Goal: Transaction & Acquisition: Purchase product/service

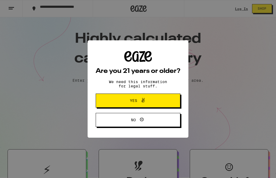
click at [161, 101] on button "Yes" at bounding box center [138, 101] width 85 height 14
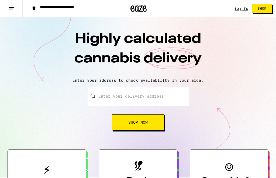
click at [246, 7] on link "Log In" at bounding box center [241, 8] width 13 height 3
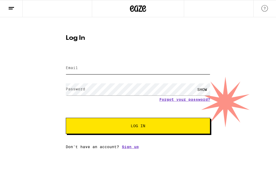
click at [83, 69] on input "Email" at bounding box center [138, 68] width 144 height 12
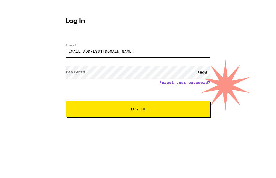
type input "[EMAIL_ADDRESS][DOMAIN_NAME]"
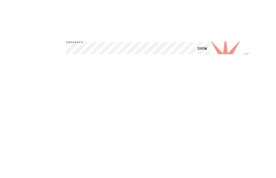
click at [156, 124] on span "Log In" at bounding box center [137, 126] width 101 height 4
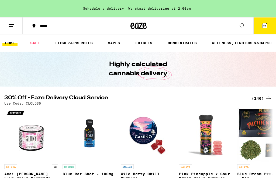
click at [266, 29] on icon at bounding box center [264, 25] width 6 height 6
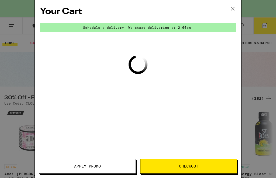
click at [266, 27] on div "Your Cart Schedule a delivery! We start delivering at 2:00pm. Loading Apply Pro…" at bounding box center [138, 89] width 276 height 178
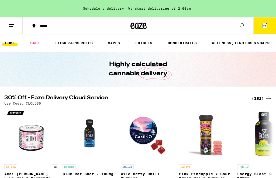
click at [269, 26] on button "20" at bounding box center [264, 25] width 23 height 17
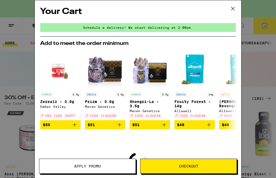
click at [192, 164] on span "Checkout" at bounding box center [188, 166] width 19 height 4
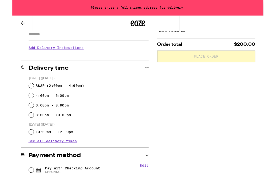
scroll to position [102, 0]
click at [24, 93] on div "ASAP ( 2:00pm - 4:00pm )" at bounding box center [84, 94] width 132 height 11
click at [21, 95] on input "ASAP ( 2:00pm - 4:00pm )" at bounding box center [20, 94] width 5 height 5
radio input "true"
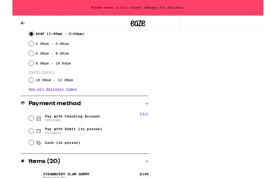
scroll to position [169, 0]
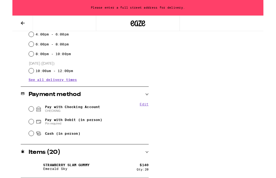
click at [23, 149] on input "Cash (in person)" at bounding box center [20, 146] width 5 height 5
radio input "true"
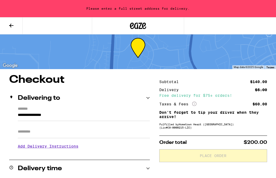
click at [40, 112] on input "**********" at bounding box center [84, 116] width 132 height 9
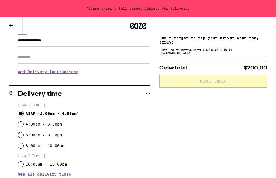
scroll to position [8, 0]
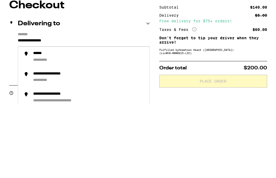
type input "**********"
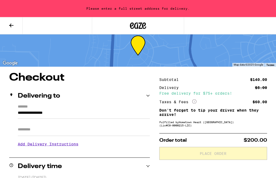
scroll to position [0, 0]
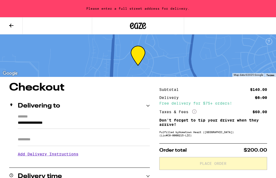
click at [10, 26] on icon at bounding box center [11, 26] width 4 height 4
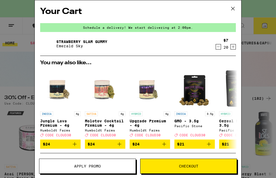
click at [191, 166] on span "Checkout" at bounding box center [188, 166] width 19 height 4
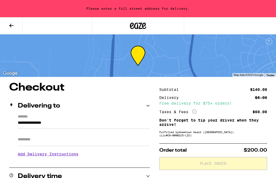
click at [49, 120] on input "**********" at bounding box center [84, 124] width 132 height 9
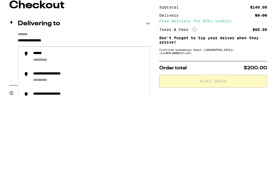
type input "**********"
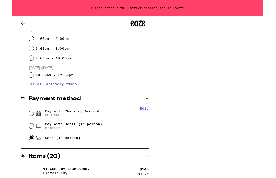
scroll to position [169, 0]
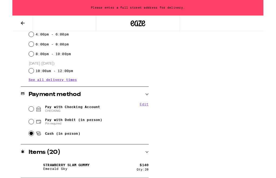
click at [21, 119] on input "Pay with Checking Account CHECKING" at bounding box center [20, 119] width 5 height 5
radio input "true"
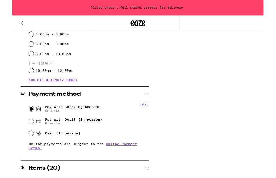
scroll to position [169, 0]
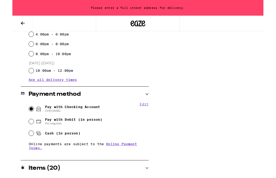
click at [147, 114] on button "Edit" at bounding box center [145, 114] width 10 height 4
click at [148, 117] on button "Done" at bounding box center [145, 114] width 10 height 4
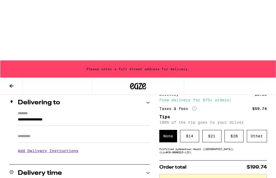
scroll to position [0, 0]
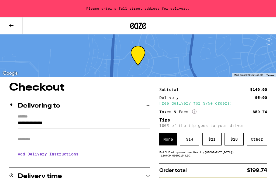
click at [12, 24] on icon at bounding box center [11, 25] width 6 height 6
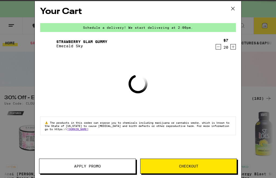
click at [235, 7] on icon at bounding box center [232, 9] width 8 height 8
click at [233, 9] on icon at bounding box center [232, 8] width 3 height 3
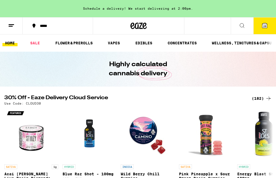
click at [10, 22] on icon at bounding box center [11, 25] width 6 height 6
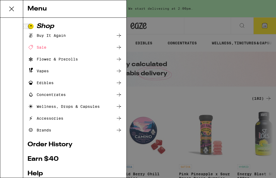
click at [62, 33] on div "Buy It Again" at bounding box center [46, 35] width 38 height 6
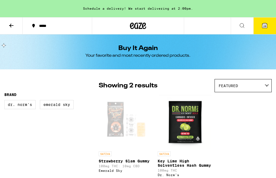
click at [12, 23] on icon at bounding box center [11, 25] width 6 height 6
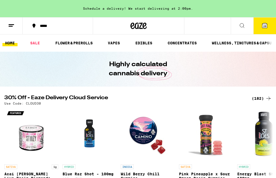
click at [12, 25] on icon at bounding box center [11, 25] width 6 height 6
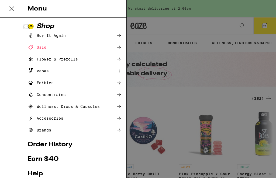
click at [44, 36] on div "Buy It Again" at bounding box center [46, 35] width 38 height 6
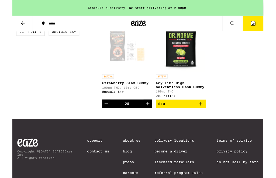
scroll to position [69, 0]
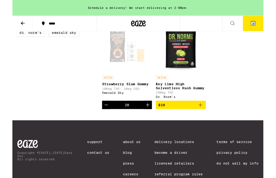
click at [208, 117] on icon "Add to bag" at bounding box center [207, 116] width 4 height 4
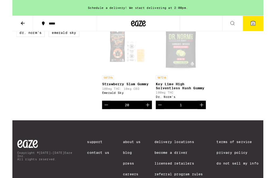
click at [208, 117] on icon "Increment" at bounding box center [208, 116] width 4 height 4
click at [209, 119] on icon "Increment" at bounding box center [208, 115] width 6 height 6
click at [209, 118] on icon "Increment" at bounding box center [208, 115] width 6 height 6
click at [210, 117] on icon "Increment" at bounding box center [208, 115] width 6 height 6
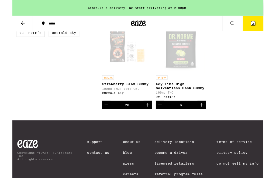
click at [208, 117] on icon "Increment" at bounding box center [208, 116] width 4 height 4
click at [209, 119] on icon "Increment" at bounding box center [208, 115] width 6 height 6
click at [210, 119] on icon "Increment" at bounding box center [208, 115] width 6 height 6
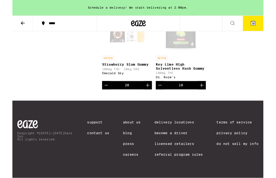
scroll to position [97, 0]
click at [264, 26] on span "30" at bounding box center [264, 25] width 3 height 3
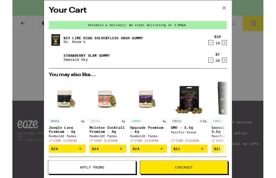
click at [217, 69] on icon "Decrement" at bounding box center [218, 66] width 5 height 6
click at [218, 68] on icon "Decrement" at bounding box center [218, 66] width 5 height 6
click at [219, 68] on icon "Decrement" at bounding box center [218, 66] width 5 height 6
click at [220, 68] on icon "Decrement" at bounding box center [218, 66] width 5 height 6
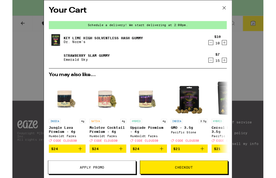
click at [221, 69] on div "$7 15" at bounding box center [225, 63] width 20 height 11
click at [220, 69] on icon "Decrement" at bounding box center [218, 66] width 5 height 6
click at [223, 68] on div "14" at bounding box center [225, 67] width 5 height 4
click at [223, 70] on div "Strawberry Slam Gummy Emerald Sky $7 14" at bounding box center [137, 63] width 195 height 15
click at [217, 69] on icon "Decrement" at bounding box center [218, 66] width 5 height 6
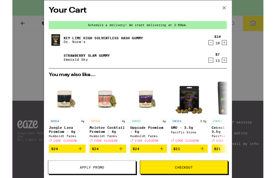
click at [217, 69] on icon "Decrement" at bounding box center [218, 66] width 5 height 6
click at [220, 68] on icon "Decrement" at bounding box center [218, 66] width 5 height 6
click at [220, 69] on icon "Decrement" at bounding box center [218, 66] width 5 height 6
click at [220, 66] on icon "Decrement" at bounding box center [218, 66] width 5 height 6
click at [220, 67] on icon "Decrement" at bounding box center [218, 66] width 5 height 6
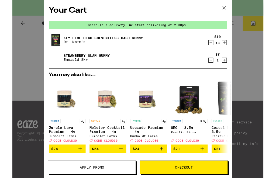
click at [220, 67] on icon "Decrement" at bounding box center [218, 66] width 5 height 6
click at [220, 68] on icon "Decrement" at bounding box center [218, 66] width 5 height 6
click at [220, 67] on icon "Decrement" at bounding box center [218, 66] width 5 height 6
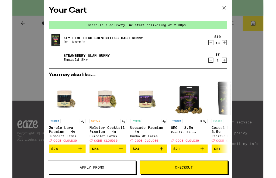
click at [220, 67] on icon "Decrement" at bounding box center [218, 66] width 5 height 6
click at [220, 66] on icon "Decrement" at bounding box center [218, 66] width 5 height 6
click at [224, 69] on div "1" at bounding box center [225, 67] width 5 height 4
click at [220, 66] on icon "Decrement" at bounding box center [218, 66] width 5 height 6
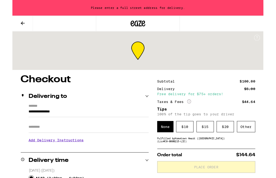
scroll to position [8, 0]
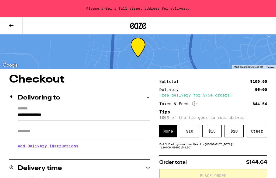
click at [54, 112] on input "**********" at bounding box center [84, 116] width 132 height 9
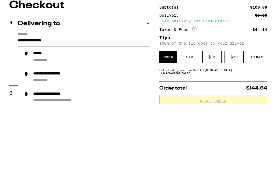
type input "**********"
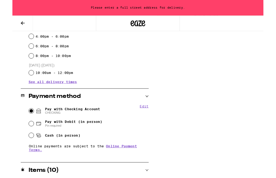
scroll to position [187, 0]
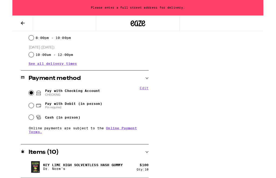
click at [23, 130] on input "Cash (in person)" at bounding box center [20, 128] width 5 height 5
radio input "true"
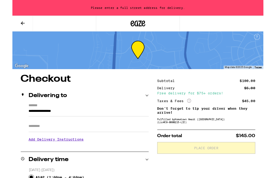
scroll to position [0, 0]
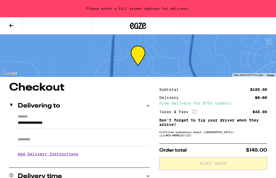
click at [12, 24] on icon at bounding box center [11, 25] width 6 height 6
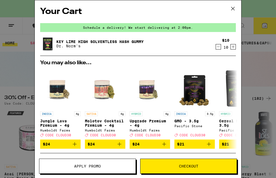
click at [233, 7] on icon at bounding box center [232, 9] width 8 height 8
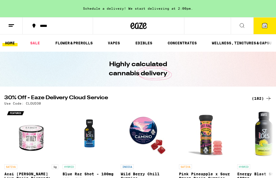
click at [11, 24] on line at bounding box center [11, 24] width 5 height 0
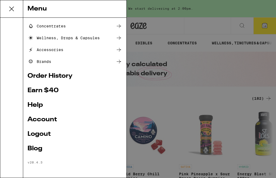
scroll to position [69, 0]
click at [40, 103] on link "Help" at bounding box center [74, 105] width 94 height 6
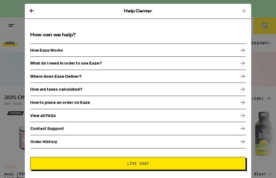
click at [237, 129] on div "Contact Support" at bounding box center [137, 128] width 215 height 13
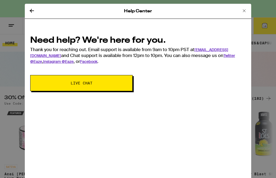
click at [109, 84] on span "Live Chat" at bounding box center [81, 83] width 59 height 4
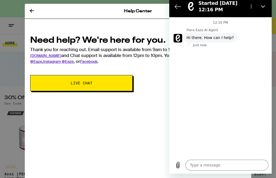
type textarea "x"
click at [204, 164] on textarea at bounding box center [226, 165] width 83 height 11
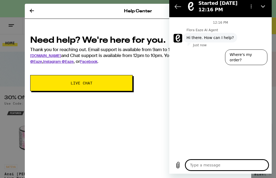
scroll to position [21, 0]
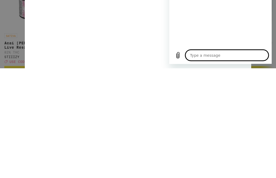
type textarea "C"
type textarea "x"
type textarea "Ca"
type textarea "x"
type textarea "Can"
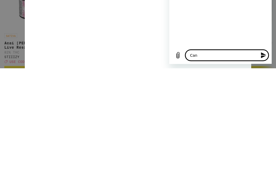
type textarea "x"
type textarea "Cant"
type textarea "x"
type textarea "Can’t"
type textarea "x"
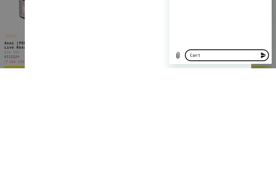
type textarea "Can’t"
type textarea "x"
type textarea "Can’t c"
type textarea "x"
type textarea "Can’t co"
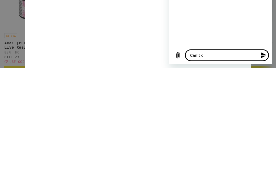
type textarea "x"
type textarea "Can’t com"
type textarea "x"
type textarea "Can’t comp"
type textarea "x"
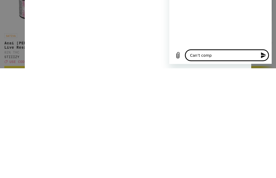
type textarea "Can’t compl"
type textarea "x"
type textarea "Can’t comple"
type textarea "x"
type textarea "Can’t complet"
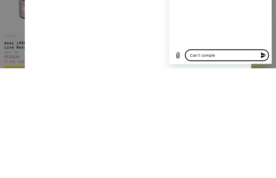
type textarea "x"
type textarea "Can’t complete"
type textarea "x"
type textarea "Can’t complete"
type textarea "x"
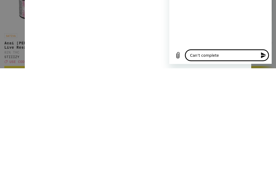
type textarea "Can’t complete o"
type textarea "x"
type textarea "Can’t complete or"
type textarea "x"
type textarea "Can’t complete ord"
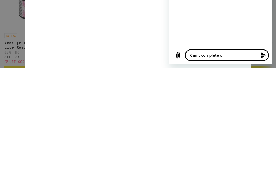
type textarea "x"
type textarea "Can’t complete orde"
type textarea "x"
type textarea "Can’t complete order"
type textarea "x"
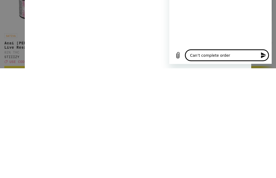
type textarea "Can’t complete order"
type textarea "x"
type textarea "Can’t complete order o"
type textarea "x"
type textarea "Can’t complete order on"
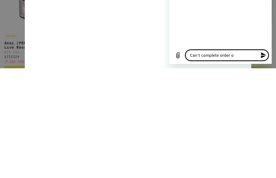
type textarea "x"
type textarea "Can’t complete order on"
type textarea "x"
type textarea "Can’t complete order on l"
type textarea "x"
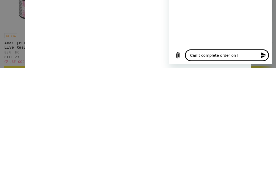
type textarea "Can’t complete order on li"
type textarea "x"
type textarea "Can’t complete order on lin"
type textarea "x"
type textarea "Can’t complete order on line"
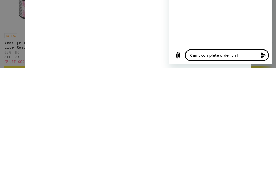
type textarea "x"
type textarea "Can’t complete order on line"
click at [265, 55] on icon "Send message" at bounding box center [263, 55] width 5 height 6
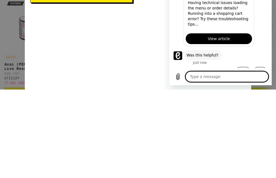
scroll to position [85, 0]
click at [262, 67] on button "No" at bounding box center [260, 72] width 14 height 10
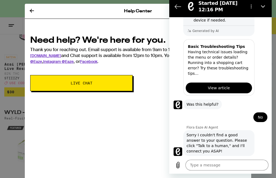
scroll to position [132, 0]
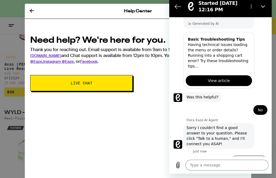
click at [253, 156] on button "Talk to a human" at bounding box center [248, 164] width 37 height 16
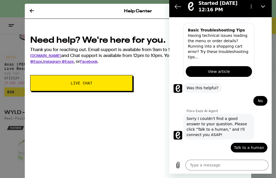
scroll to position [143, 0]
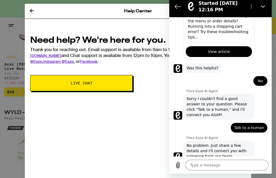
type textarea "x"
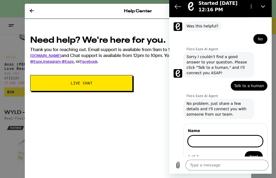
scroll to position [202, 0]
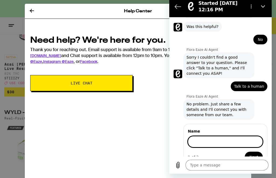
click at [206, 136] on input "Name" at bounding box center [225, 141] width 75 height 11
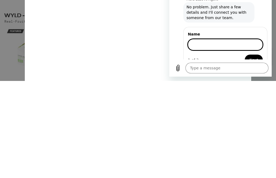
type input "[PERSON_NAME]"
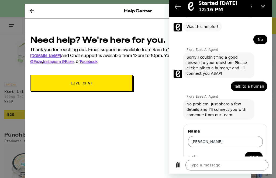
click at [258, 152] on button "Next" at bounding box center [253, 157] width 18 height 11
type textarea "x"
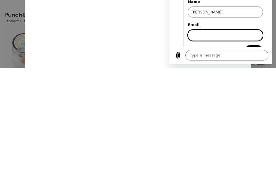
scroll to position [226, 0]
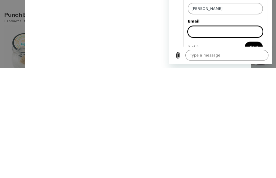
type input "[EMAIL_ADDRESS][DOMAIN_NAME]"
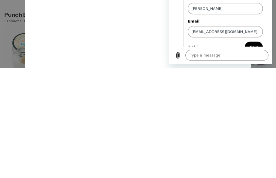
scroll to position [327, 0]
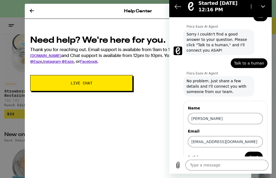
click at [256, 154] on span "Next" at bounding box center [253, 157] width 9 height 6
type textarea "x"
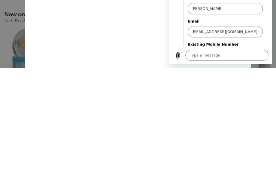
scroll to position [249, 0]
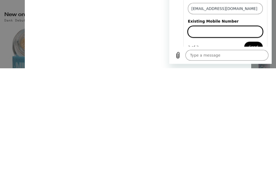
type input "9258951932"
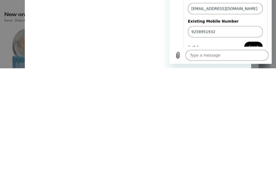
scroll to position [448, 0]
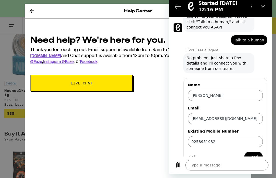
click at [256, 154] on span "Send" at bounding box center [252, 157] width 9 height 6
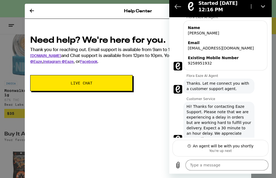
scroll to position [312, 0]
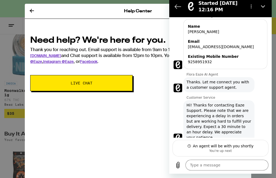
click at [34, 11] on icon at bounding box center [32, 11] width 6 height 6
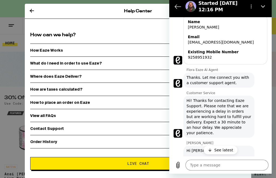
type textarea "x"
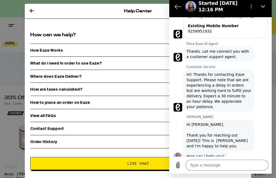
click at [204, 162] on textarea at bounding box center [226, 165] width 83 height 11
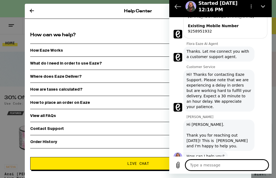
scroll to position [21, 0]
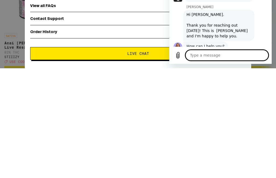
type textarea "T"
type textarea "x"
type textarea "Tr"
type textarea "x"
type textarea "Try"
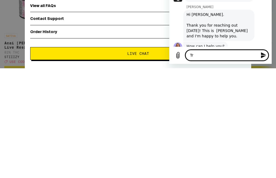
type textarea "x"
type textarea "Tryi"
type textarea "x"
type textarea "Tryin"
type textarea "x"
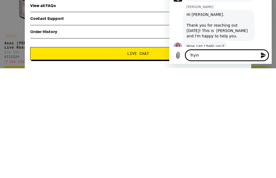
type textarea "Trying"
type textarea "x"
type textarea "Trying"
type textarea "x"
type textarea "Trying t"
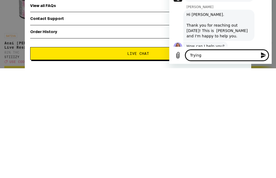
type textarea "x"
type textarea "Trying to"
type textarea "x"
type textarea "Trying to"
type textarea "x"
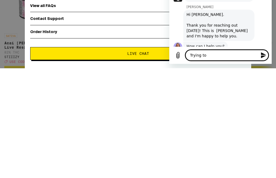
type textarea "Trying to o"
type textarea "x"
type textarea "Trying to or"
type textarea "x"
type textarea "Trying to ord"
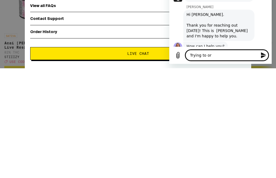
type textarea "x"
type textarea "Trying to orde"
type textarea "x"
type textarea "Trying to order"
type textarea "x"
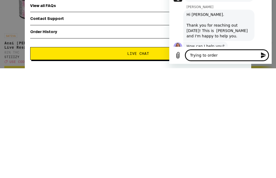
type textarea "Trying to order"
type textarea "x"
type textarea "Trying to order 2"
type textarea "x"
type textarea "Trying to order 20"
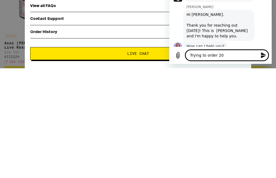
type textarea "x"
type textarea "Trying to order 20"
type textarea "x"
type textarea "Trying to order 20 s"
type textarea "x"
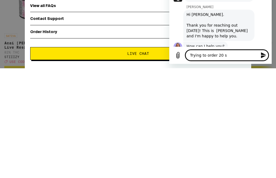
type textarea "Trying to order 20 st"
type textarea "x"
type textarea "Trying to order 20 str"
type textarea "x"
type textarea "Trying to order 20 stra"
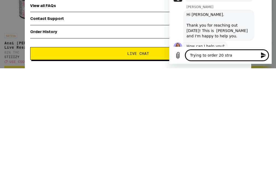
type textarea "x"
type textarea "Trying to order 20 straw"
type textarea "x"
type textarea "Trying to order 20 strawb"
type textarea "x"
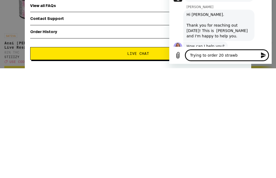
type textarea "Trying to order 20 strawbe"
type textarea "x"
type textarea "Trying to order 20 strawber"
type textarea "x"
type textarea "Trying to order 20 strawberr"
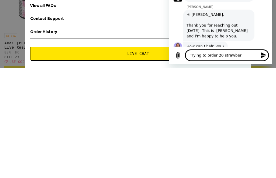
type textarea "x"
type textarea "Trying to order 20 strawberry"
type textarea "x"
type textarea "Trying to order 20 strawberry"
type textarea "x"
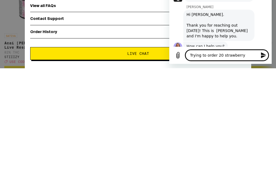
type textarea "Trying to order 20 strawberry s"
type textarea "x"
type textarea "Trying to order 20 strawberry sl"
type textarea "x"
type textarea "Trying to order 20 strawberry sla"
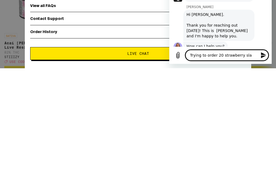
type textarea "x"
type textarea "Trying to order 20 strawberry slam"
type textarea "x"
type textarea "Trying to order 20 strawberry slam"
type textarea "x"
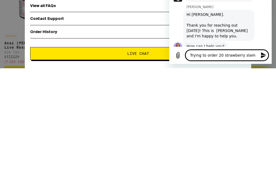
type textarea "Trying to order 20 strawberry slam g"
type textarea "x"
type textarea "Trying to order 20 strawberry slam gu"
type textarea "x"
type textarea "Trying to order 20 strawberry slam gum"
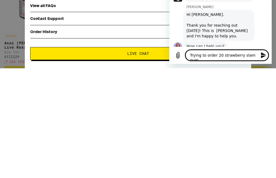
type textarea "x"
type textarea "Trying to order 20 strawberry slam [PERSON_NAME]"
type textarea "x"
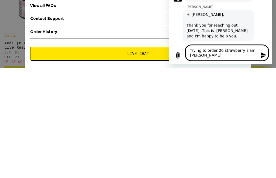
type textarea "Trying to order 20 strawberry slam gummi"
type textarea "x"
type textarea "Trying to order 20 strawberry slam gummie"
type textarea "x"
type textarea "Trying to order 20 strawberry slam gummies"
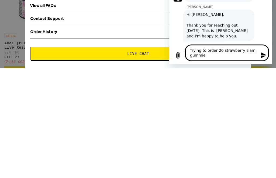
type textarea "x"
type textarea "Trying to order 20 strawberry slam gummies"
click at [260, 56] on icon "Send message" at bounding box center [263, 55] width 6 height 6
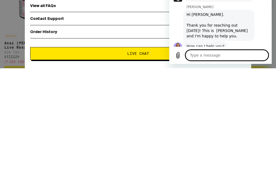
type textarea "x"
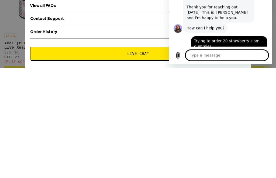
scroll to position [361, 0]
type textarea "c"
type textarea "x"
type textarea "ch"
type textarea "x"
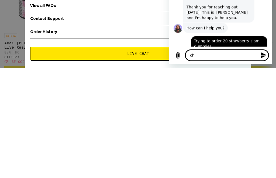
type textarea "che"
type textarea "x"
type textarea "chec"
type textarea "x"
type textarea "check"
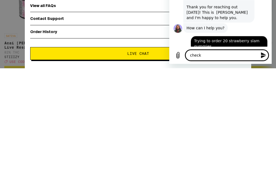
type textarea "x"
type textarea "checko"
type textarea "x"
type textarea "checkou"
type textarea "x"
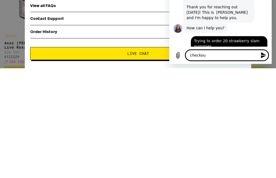
type textarea "checkout"
type textarea "x"
type textarea "checkout"
type textarea "x"
type textarea "checkout p"
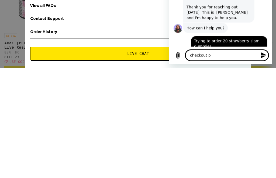
type textarea "x"
type textarea "checkout pa"
type textarea "x"
type textarea "checkout pag"
type textarea "x"
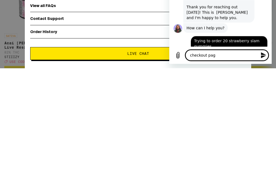
type textarea "checkout page"
type textarea "x"
type textarea "checkout page"
type textarea "x"
type textarea "checkout page s"
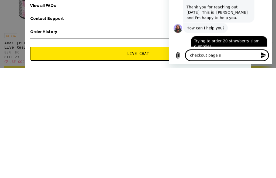
type textarea "x"
type textarea "checkout page st"
type textarea "x"
type textarea "checkout page sta"
type textarea "x"
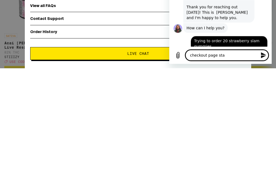
type textarea "checkout page stay"
type textarea "x"
type textarea "checkout page stays"
type textarea "x"
type textarea "checkout page stays"
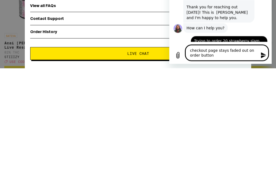
click at [263, 57] on icon "Send message" at bounding box center [263, 55] width 5 height 6
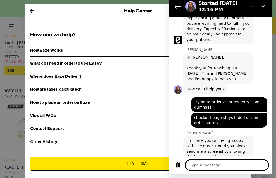
scroll to position [410, 0]
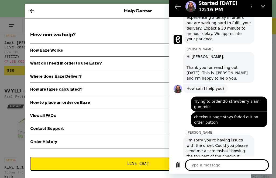
click at [34, 12] on icon at bounding box center [32, 11] width 6 height 6
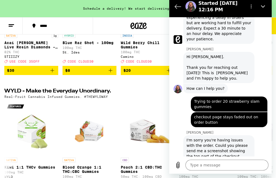
click at [31, 30] on img "Open page for Acai Berry Live Resin Diamonds - 1g from STIIIZY" at bounding box center [31, 4] width 54 height 54
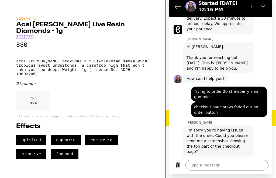
scroll to position [420, 0]
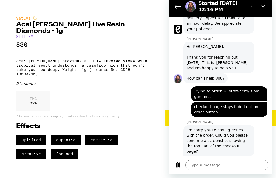
click at [181, 163] on button "Upload file" at bounding box center [177, 165] width 11 height 11
click at [181, 164] on button "Upload file" at bounding box center [177, 165] width 11 height 11
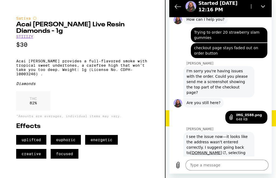
scroll to position [481, 0]
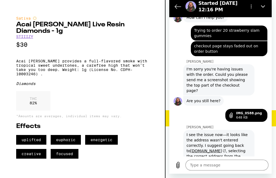
click at [226, 149] on link "[DOMAIN_NAME]" at bounding box center [208, 151] width 36 height 4
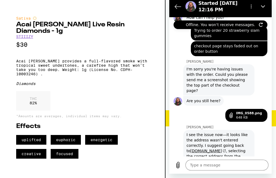
click at [202, 168] on textarea at bounding box center [226, 165] width 83 height 11
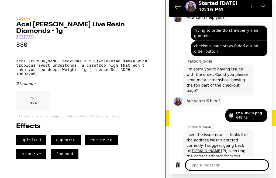
scroll to position [21, 0]
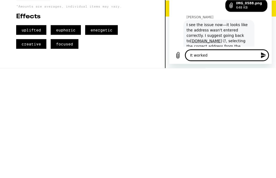
click at [263, 55] on icon "Send message" at bounding box center [263, 55] width 5 height 6
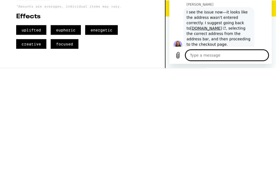
scroll to position [494, 0]
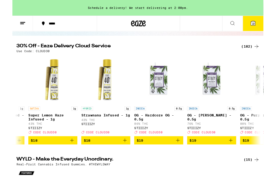
scroll to position [0, 1499]
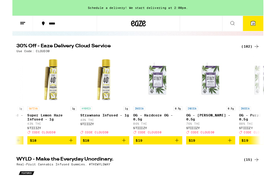
click at [242, 26] on icon at bounding box center [241, 25] width 6 height 6
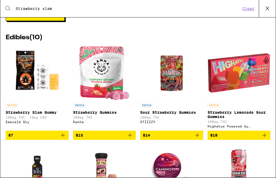
scroll to position [248, 0]
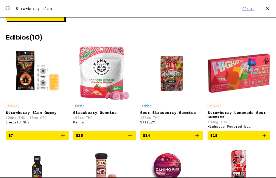
type input "Strawberry slam"
click at [65, 139] on icon "Add to bag" at bounding box center [62, 136] width 6 height 6
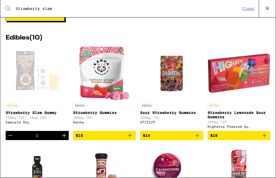
click at [65, 140] on button "Increment" at bounding box center [63, 135] width 9 height 9
click at [64, 138] on icon "Increment" at bounding box center [64, 136] width 4 height 4
click at [66, 139] on icon "Increment" at bounding box center [64, 136] width 6 height 6
click at [68, 140] on button "Increment" at bounding box center [63, 135] width 9 height 9
click at [66, 139] on icon "Increment" at bounding box center [64, 136] width 6 height 6
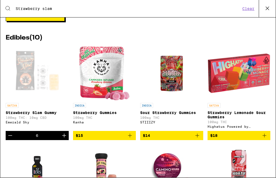
click at [66, 139] on icon "Increment" at bounding box center [64, 136] width 6 height 6
click at [64, 140] on button "Increment" at bounding box center [63, 135] width 9 height 9
click at [67, 139] on icon "Increment" at bounding box center [64, 136] width 6 height 6
click at [66, 139] on icon "Increment" at bounding box center [64, 136] width 6 height 6
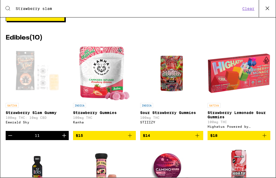
click at [67, 131] on link "SATIVA Strawberry Slam Gummy 100mg THC: 10mg CBD Emerald Sky" at bounding box center [37, 89] width 63 height 85
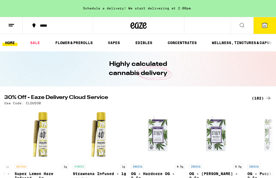
scroll to position [47, 0]
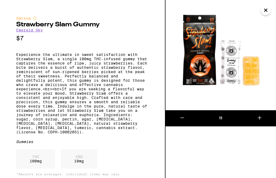
click at [259, 115] on icon at bounding box center [259, 118] width 6 height 6
click at [263, 117] on button at bounding box center [258, 118] width 33 height 16
click at [260, 118] on icon at bounding box center [259, 118] width 6 height 6
click at [261, 116] on icon at bounding box center [259, 118] width 6 height 6
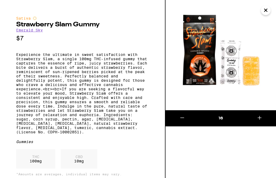
click at [260, 117] on icon at bounding box center [259, 118] width 6 height 6
click at [258, 117] on icon at bounding box center [259, 118] width 6 height 6
click at [258, 116] on icon at bounding box center [259, 118] width 6 height 6
click at [260, 116] on icon at bounding box center [259, 118] width 6 height 6
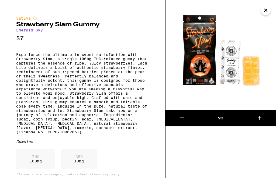
click at [269, 9] on button "Close" at bounding box center [266, 10] width 10 height 10
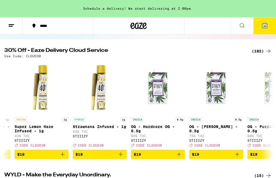
click at [265, 26] on span "30" at bounding box center [264, 25] width 3 height 3
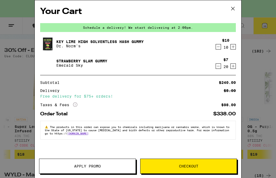
click at [217, 49] on icon "Decrement" at bounding box center [218, 47] width 5 height 6
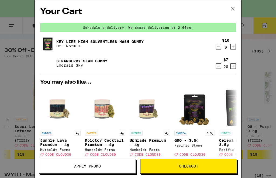
click at [220, 47] on button "Decrement" at bounding box center [217, 46] width 5 height 5
click at [220, 49] on button "Decrement" at bounding box center [217, 46] width 5 height 5
click at [220, 45] on icon "Decrement" at bounding box center [218, 47] width 5 height 6
click at [220, 50] on icon "Decrement" at bounding box center [218, 47] width 5 height 6
click at [220, 47] on icon "Decrement" at bounding box center [218, 47] width 5 height 6
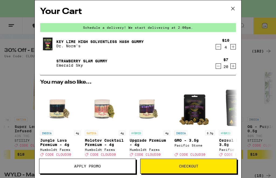
click at [220, 48] on icon "Decrement" at bounding box center [218, 47] width 5 height 6
click at [220, 49] on icon "Decrement" at bounding box center [218, 47] width 5 height 6
click at [220, 48] on button "Decrement" at bounding box center [217, 46] width 5 height 5
click at [220, 48] on icon "Decrement" at bounding box center [218, 47] width 5 height 6
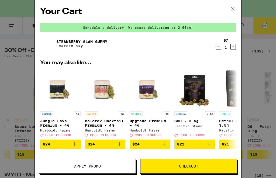
click at [199, 167] on span "Checkout" at bounding box center [188, 166] width 96 height 4
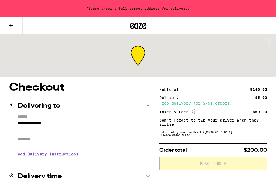
scroll to position [0, 0]
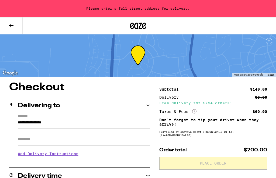
click at [54, 119] on input "**********" at bounding box center [84, 123] width 132 height 9
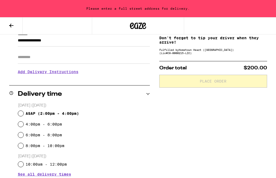
scroll to position [0, 0]
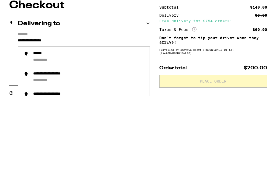
type input "**********"
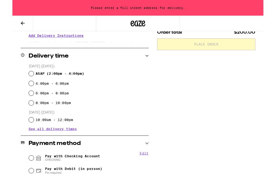
scroll to position [116, 0]
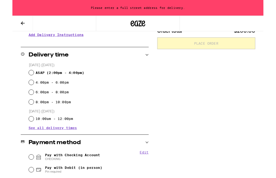
click at [26, 80] on span "ASAP ( 2:00pm - 4:00pm )" at bounding box center [52, 80] width 53 height 4
click at [23, 80] on input "ASAP ( 2:00pm - 4:00pm )" at bounding box center [20, 79] width 5 height 5
radio input "true"
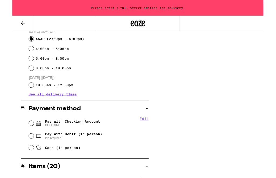
scroll to position [169, 0]
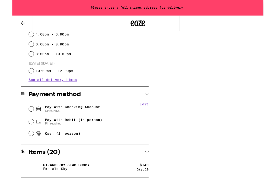
click at [22, 147] on input "Cash (in person)" at bounding box center [20, 146] width 5 height 5
radio input "true"
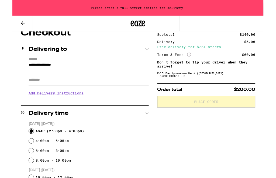
scroll to position [51, 0]
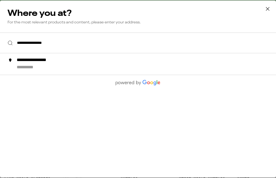
click at [32, 65] on div "**********" at bounding box center [149, 64] width 264 height 13
type input "**********"
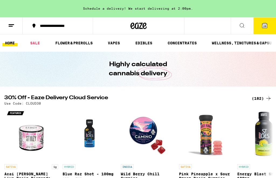
click at [265, 24] on icon at bounding box center [264, 25] width 5 height 5
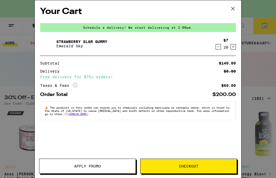
click at [195, 164] on span "Checkout" at bounding box center [188, 166] width 19 height 4
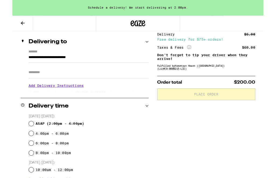
scroll to position [61, 0]
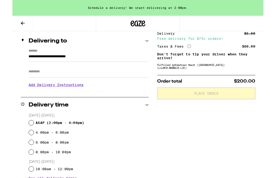
click at [23, 136] on input "ASAP ( 2:00pm - 4:00pm )" at bounding box center [20, 134] width 5 height 5
radio input "true"
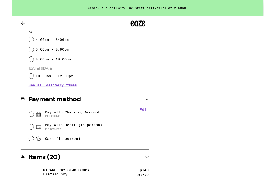
scroll to position [164, 0]
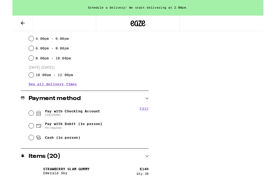
click at [23, 153] on input "Cash (in person)" at bounding box center [20, 151] width 5 height 5
radio input "true"
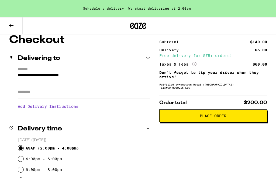
scroll to position [48, 0]
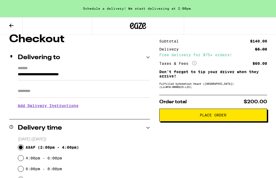
click at [218, 117] on span "Place Order" at bounding box center [212, 115] width 27 height 4
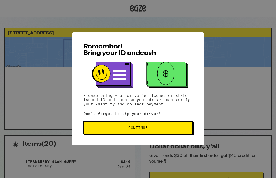
scroll to position [0, 0]
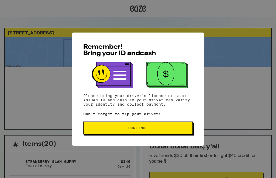
click at [147, 128] on span "Continue" at bounding box center [137, 128] width 19 height 4
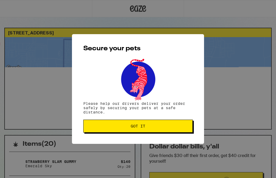
click at [148, 127] on span "Got it" at bounding box center [138, 126] width 100 height 4
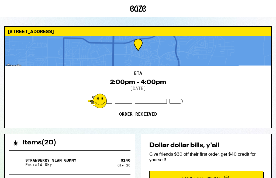
scroll to position [0, 0]
